Goal: Task Accomplishment & Management: Manage account settings

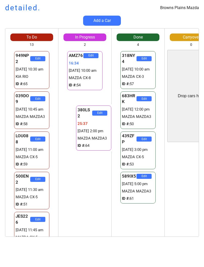
click at [80, 168] on div "AMZ76 Edit 16:34 16/09 10:00 am MAZDA CX-8 ID #: 54 380LS2 Edit 25:38 16/09 2:0…" at bounding box center [84, 143] width 53 height 187
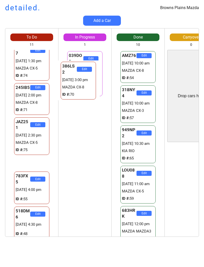
scroll to position [189, 0]
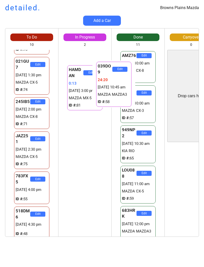
click at [82, 163] on div "039DO9 Edit 24:22 16/09 10:45 am MAZDA MAZDA3 ID #: 58 HAMDAN Edit 0:13 16/09 3…" at bounding box center [84, 143] width 53 height 187
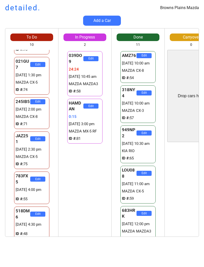
click at [91, 190] on div "039DO9 Edit 24:24 16/09 10:45 am MAZDA MAZDA3 ID #: 58 HAMDAN Edit 0:15 16/09 3…" at bounding box center [84, 143] width 53 height 187
click at [86, 195] on div "039DO9 Edit 24:24 16/09 10:45 am MAZDA MAZDA3 ID #: 58 HAMDAN Edit 0:15 16/09 3…" at bounding box center [84, 143] width 53 height 187
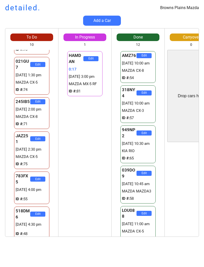
click at [84, 199] on div "HAMDAN Edit 0:17 16/09 3:00 pm MAZDA MX-5 RF ID #: 81 HAMDAN Edit 0:17 16/09 3:…" at bounding box center [84, 143] width 53 height 187
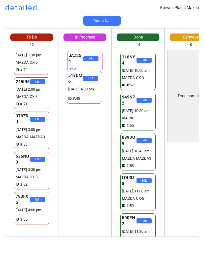
scroll to position [155, 0]
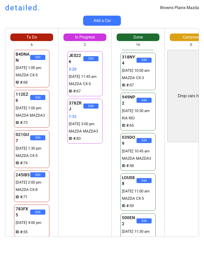
scroll to position [35, 0]
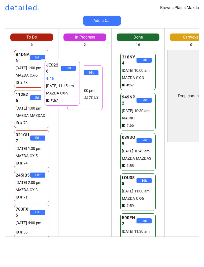
click at [66, 157] on div "JES226 Edit 4:48 [DATE] 11:45 am MAZDA CX-5 ID #: 67 378ZRJ Edit 9:00 [DATE] 3:…" at bounding box center [84, 143] width 53 height 187
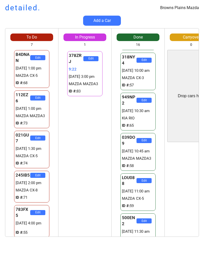
scroll to position [75, 0]
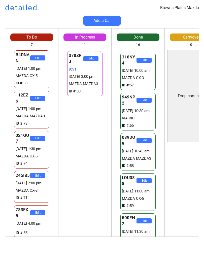
click at [9, 179] on div "245IB5 Edit [DATE] 2:00 pm MAZDA CX-8 ID #: 71" at bounding box center [31, 187] width 53 height 34
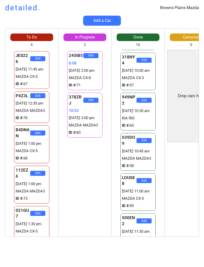
scroll to position [0, 0]
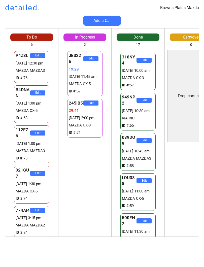
click at [2, 249] on div "Browns Plains Mazda detailed. Add a Car To Do 6 Drop cars here P4Z3L Edit 29299…" at bounding box center [102, 133] width 204 height 267
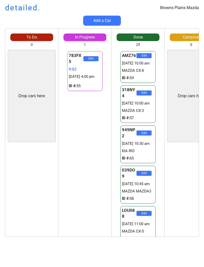
scroll to position [33, 0]
